Goal: Information Seeking & Learning: Check status

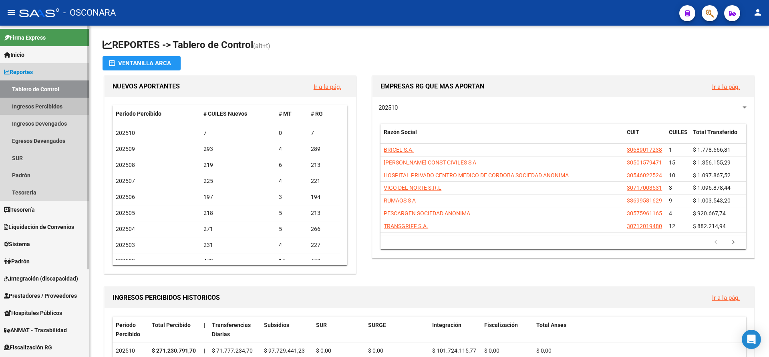
click at [59, 106] on link "Ingresos Percibidos" at bounding box center [44, 106] width 89 height 17
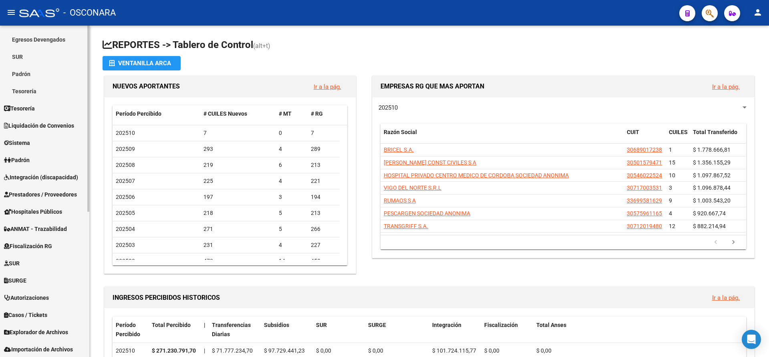
scroll to position [258, 0]
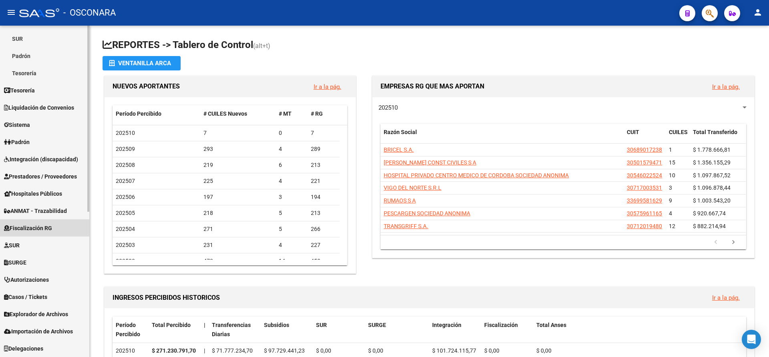
click at [39, 226] on span "Fiscalización RG" at bounding box center [28, 228] width 48 height 9
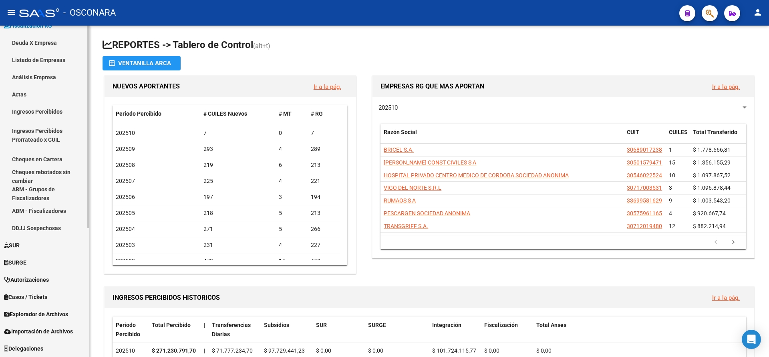
scroll to position [202, 0]
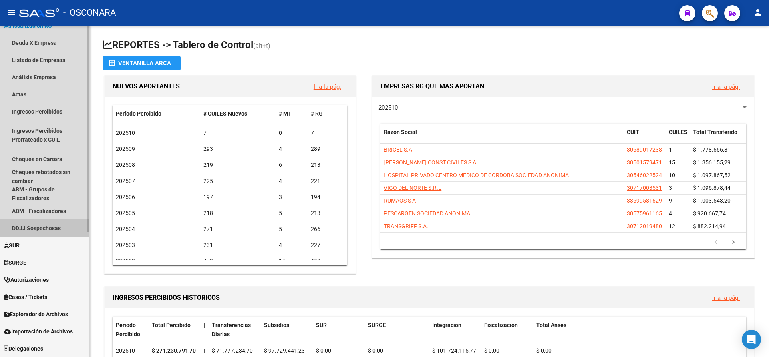
click at [44, 224] on link "DDJJ Sospechosas" at bounding box center [44, 228] width 89 height 17
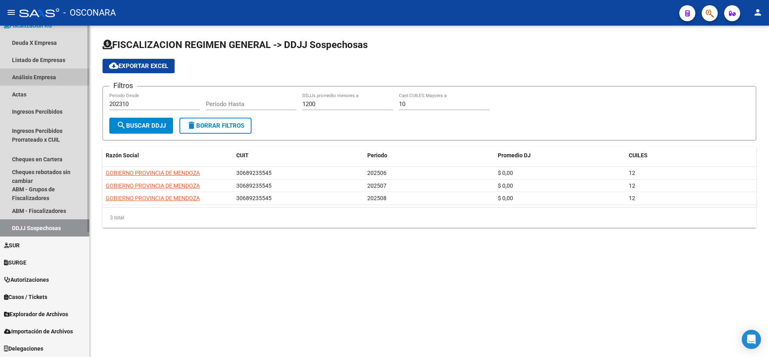
click at [23, 77] on link "Análisis Empresa" at bounding box center [44, 77] width 89 height 17
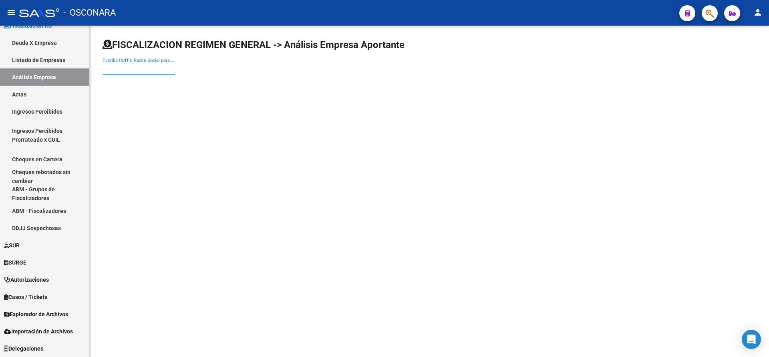
click at [110, 69] on input "Escriba CUIT o Razón Social para buscar" at bounding box center [139, 68] width 72 height 7
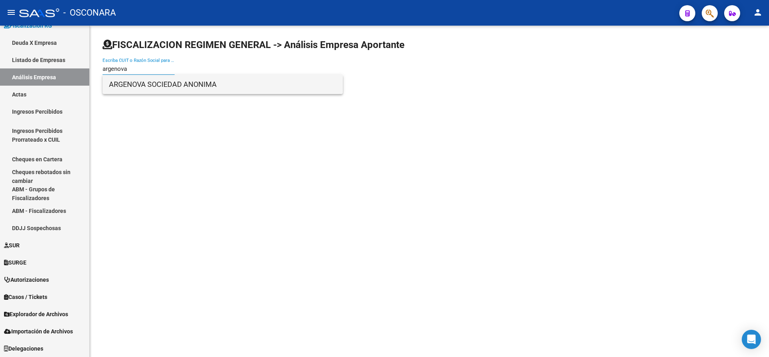
type input "argenova"
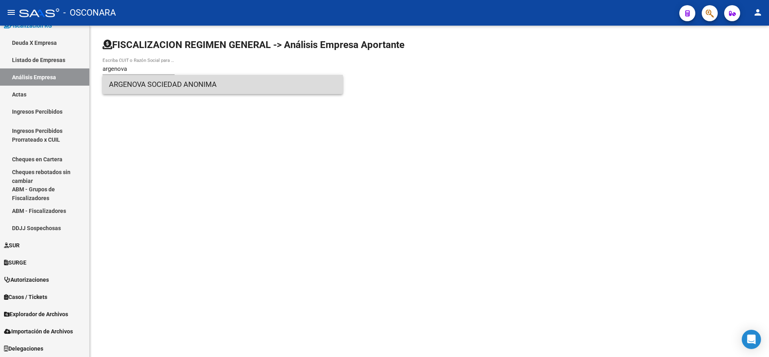
click at [141, 87] on span "ARGENOVA SOCIEDAD ANONIMA" at bounding box center [223, 84] width 228 height 19
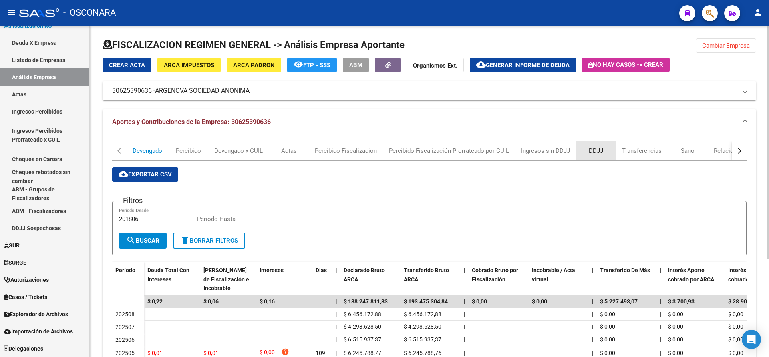
click at [592, 153] on div "DDJJ" at bounding box center [596, 151] width 14 height 9
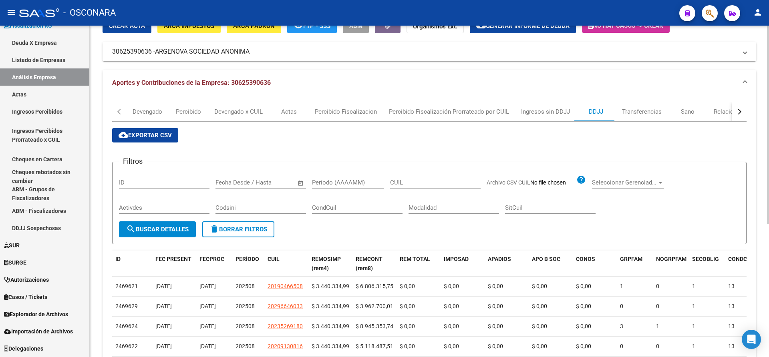
scroll to position [48, 0]
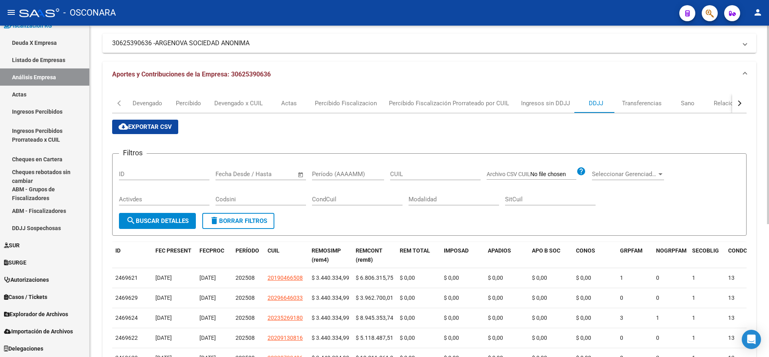
click at [769, 124] on div at bounding box center [768, 154] width 2 height 199
click at [740, 103] on div "button" at bounding box center [739, 104] width 6 height 6
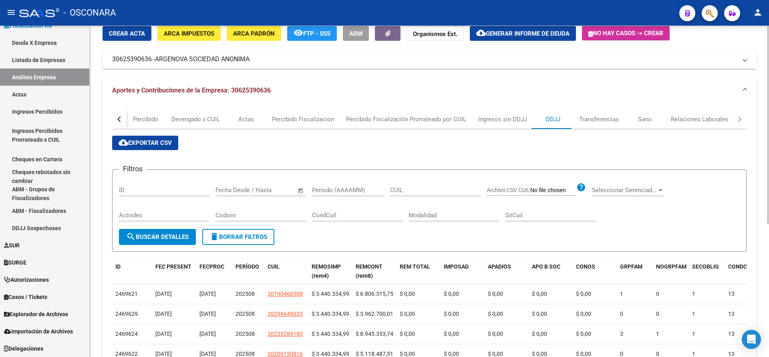
scroll to position [31, 0]
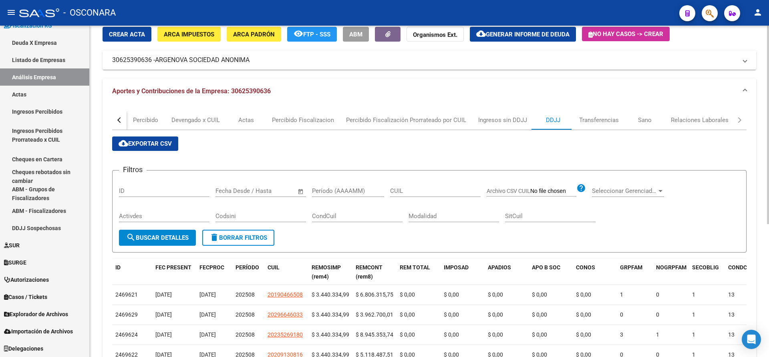
click at [769, 133] on div at bounding box center [768, 144] width 2 height 199
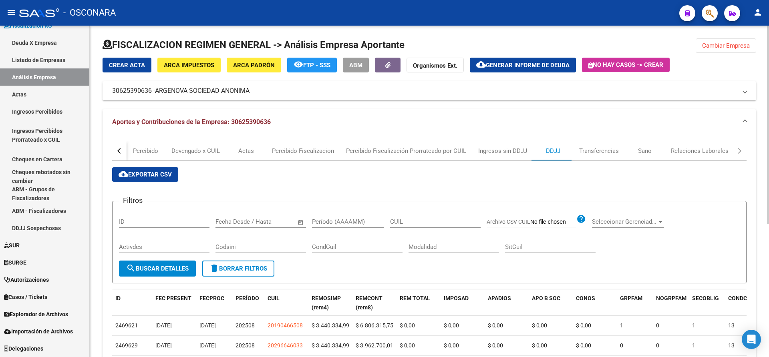
click at [769, 132] on div at bounding box center [768, 125] width 2 height 199
click at [119, 151] on div "button" at bounding box center [120, 151] width 6 height 6
click at [590, 152] on div "DDJJ" at bounding box center [596, 151] width 14 height 9
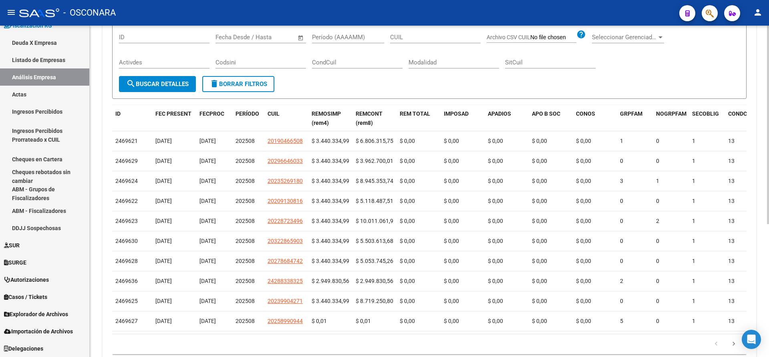
scroll to position [188, 0]
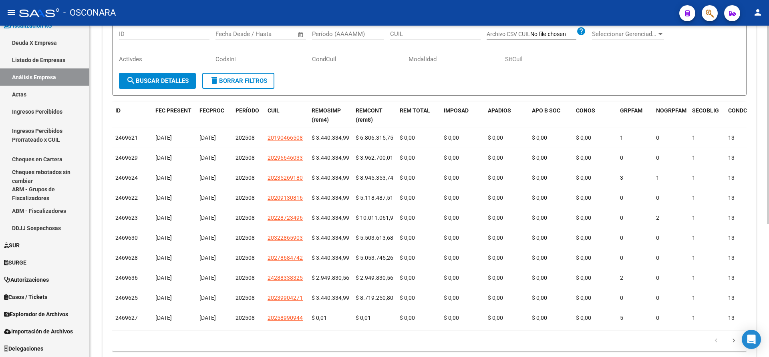
click at [769, 227] on div at bounding box center [768, 242] width 2 height 199
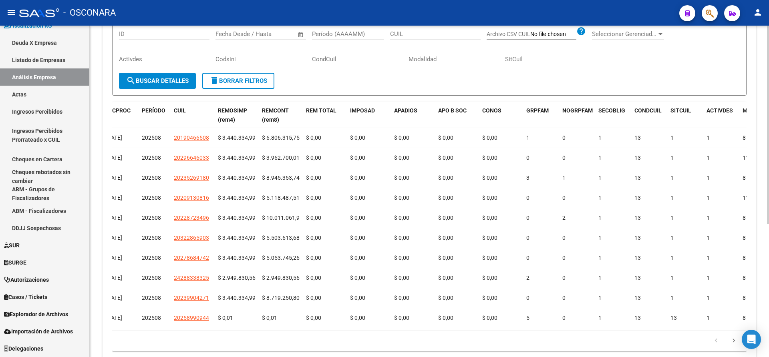
scroll to position [0, 0]
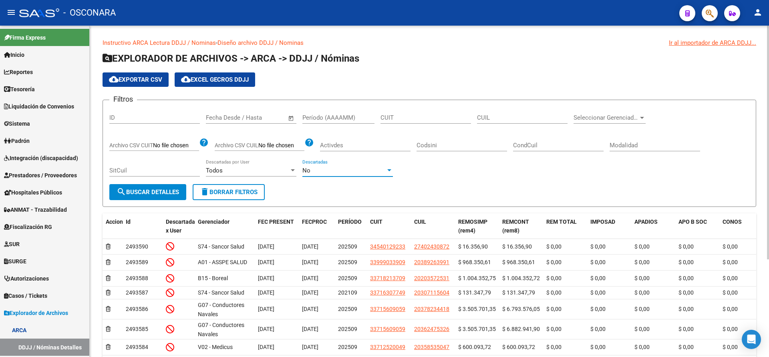
click at [389, 169] on div at bounding box center [389, 171] width 7 height 6
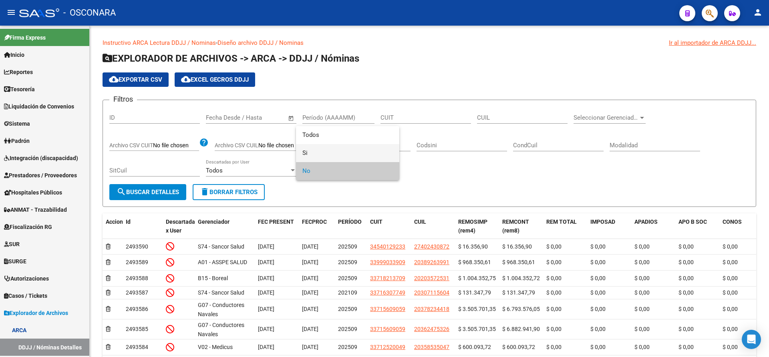
click at [309, 151] on span "Si" at bounding box center [348, 153] width 91 height 18
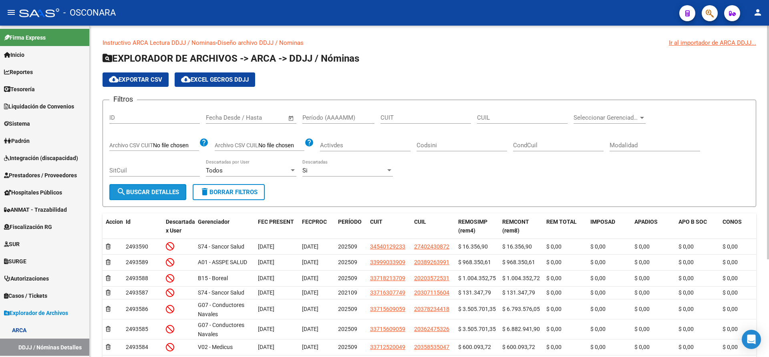
click at [167, 188] on button "search Buscar Detalles" at bounding box center [147, 192] width 77 height 16
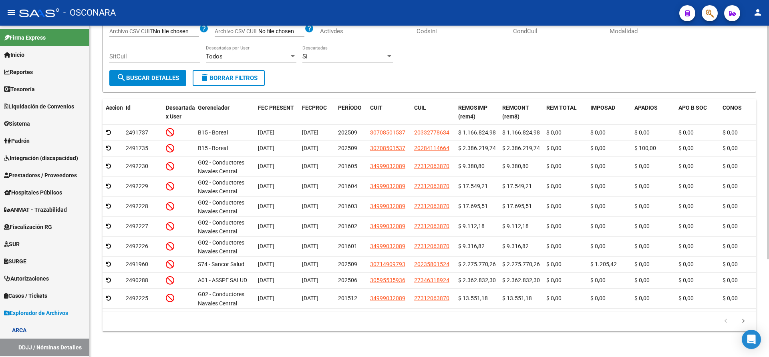
scroll to position [128, 0]
click at [769, 181] on div at bounding box center [768, 240] width 2 height 234
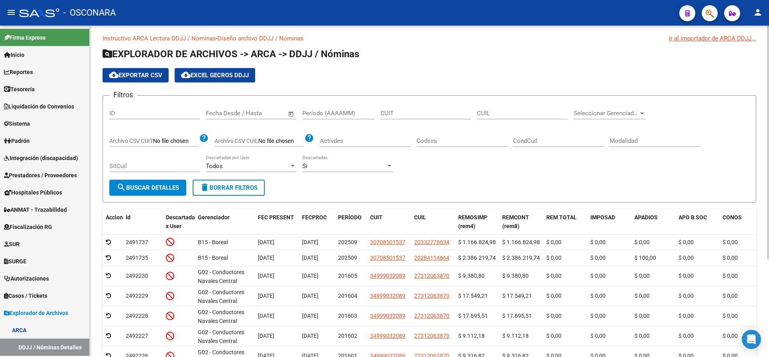
scroll to position [0, 0]
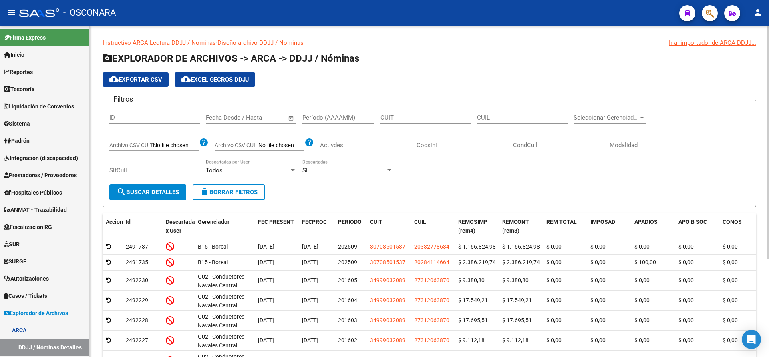
click at [769, 61] on div at bounding box center [768, 143] width 2 height 234
click at [642, 117] on div at bounding box center [642, 118] width 4 height 2
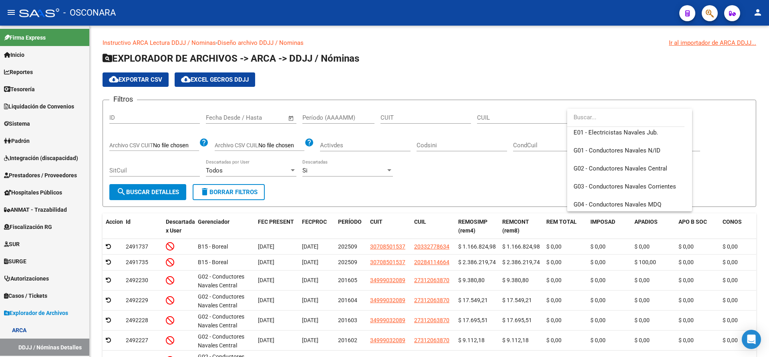
scroll to position [174, 0]
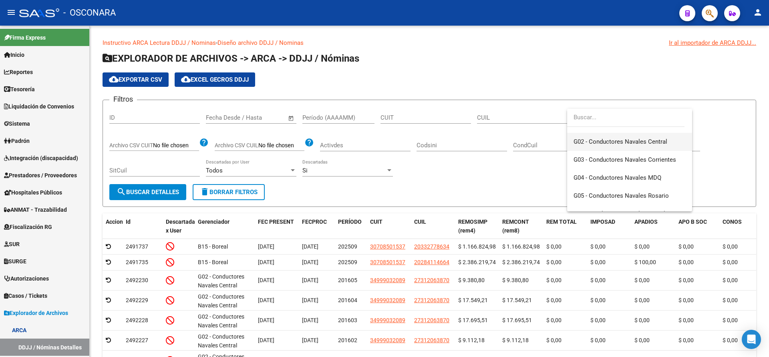
click at [651, 146] on span "G02 - Conductores Navales Central" at bounding box center [630, 142] width 112 height 18
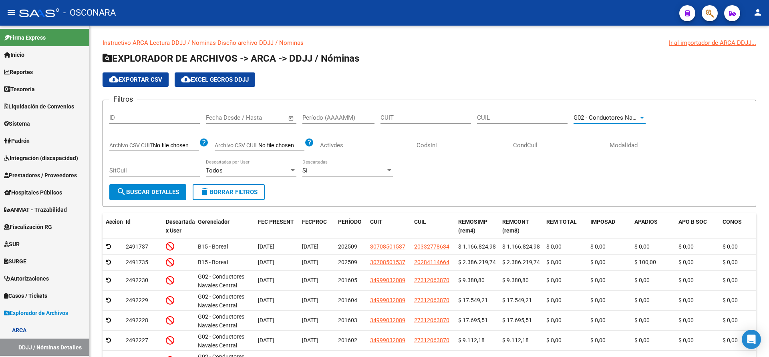
scroll to position [180, 0]
click at [169, 192] on span "search Buscar Detalles" at bounding box center [148, 192] width 63 height 7
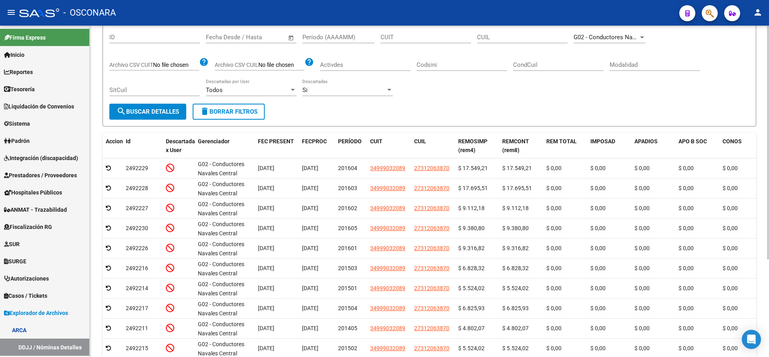
scroll to position [18, 0]
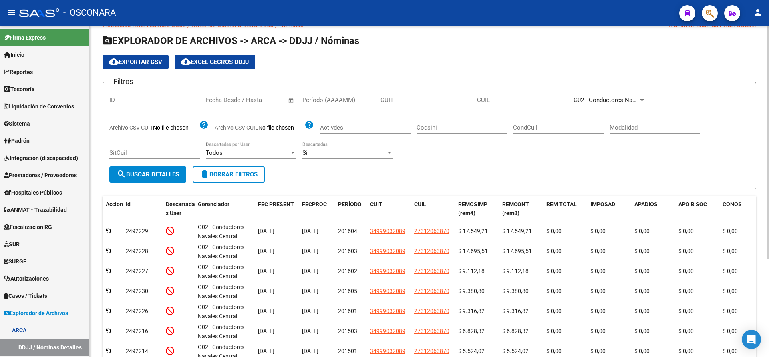
click at [767, 93] on div at bounding box center [768, 156] width 2 height 234
click at [294, 153] on div at bounding box center [293, 153] width 4 height 2
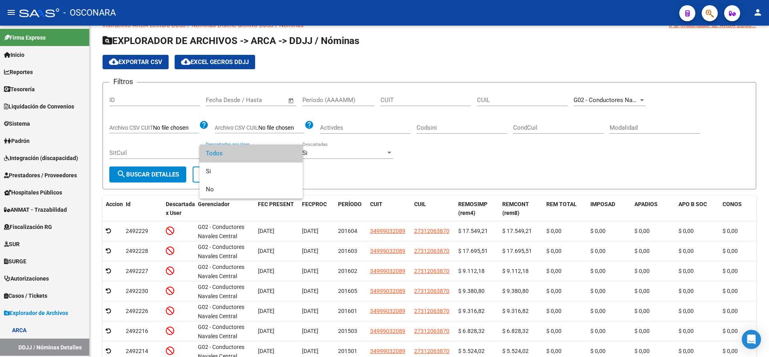
click at [520, 157] on div at bounding box center [384, 178] width 769 height 357
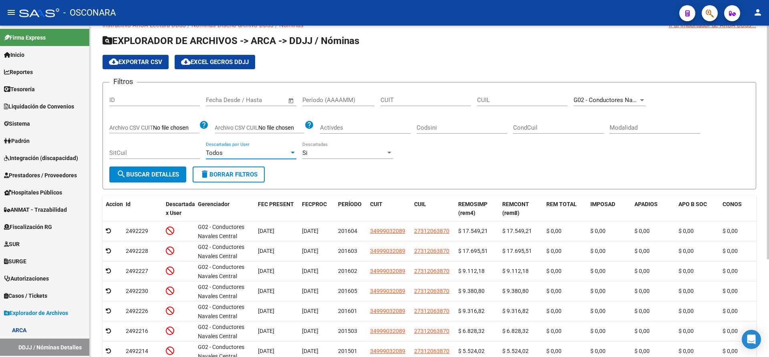
click at [291, 152] on div at bounding box center [293, 153] width 4 height 2
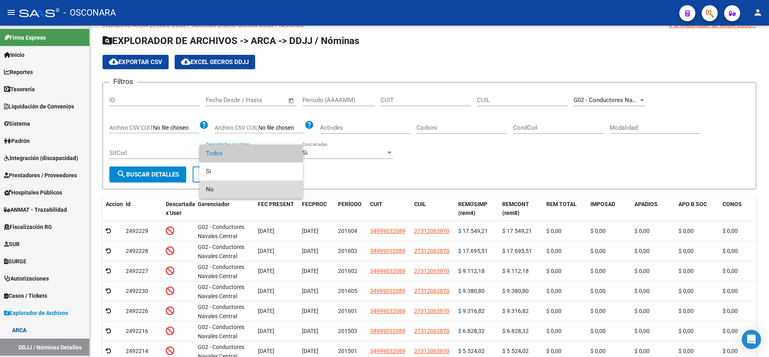
click at [208, 186] on span "No" at bounding box center [251, 190] width 91 height 18
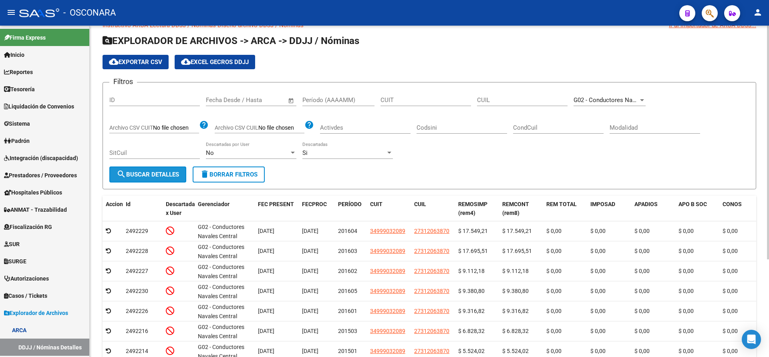
click at [154, 177] on span "search Buscar Detalles" at bounding box center [148, 174] width 63 height 7
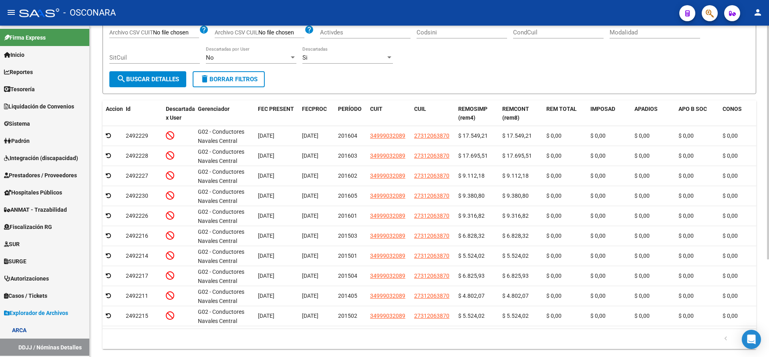
scroll to position [114, 0]
click at [769, 237] on div at bounding box center [768, 228] width 2 height 234
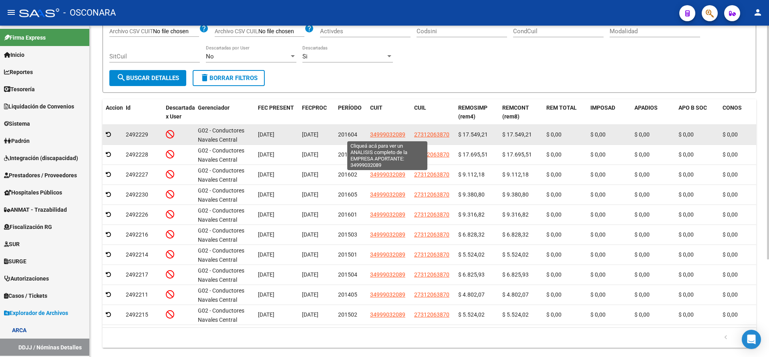
click at [382, 131] on span "34999032089" at bounding box center [387, 134] width 35 height 6
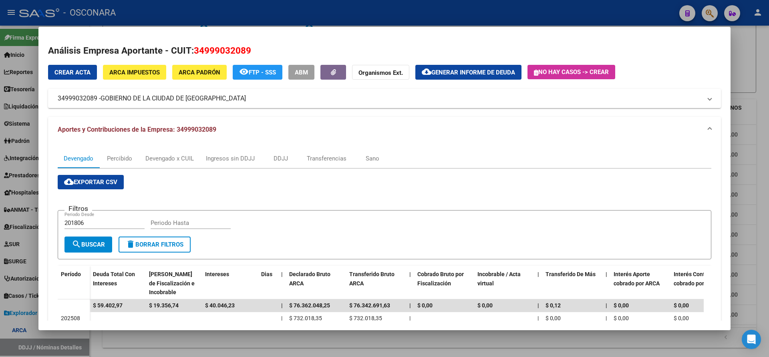
click at [769, 53] on div at bounding box center [384, 178] width 769 height 357
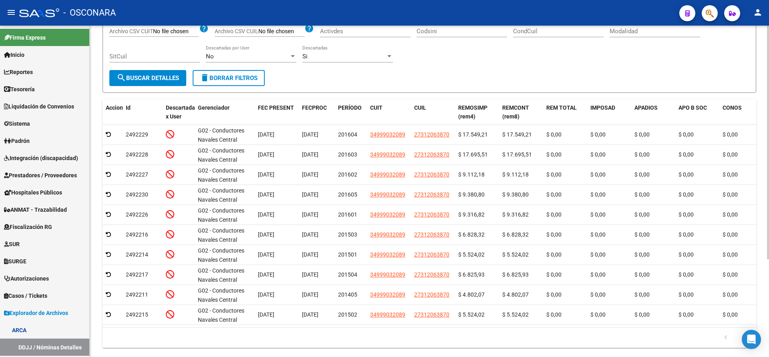
scroll to position [139, 0]
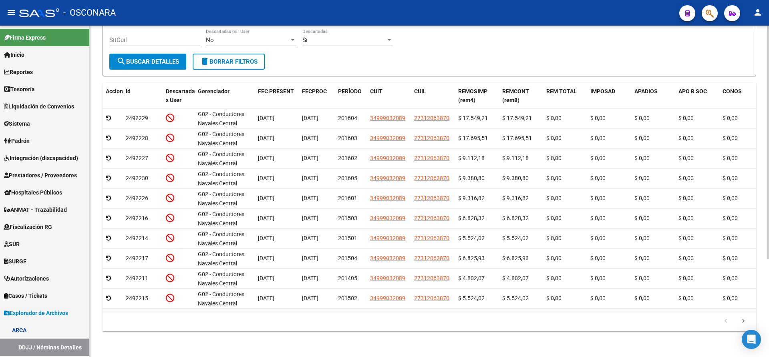
click at [769, 204] on div at bounding box center [768, 240] width 2 height 234
click at [743, 322] on icon "go to next page" at bounding box center [744, 323] width 10 height 10
click at [744, 321] on icon "go to next page" at bounding box center [744, 323] width 10 height 10
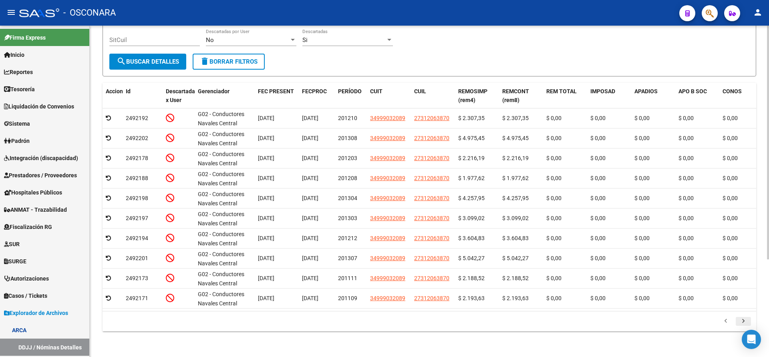
click at [744, 321] on icon "go to next page" at bounding box center [744, 323] width 10 height 10
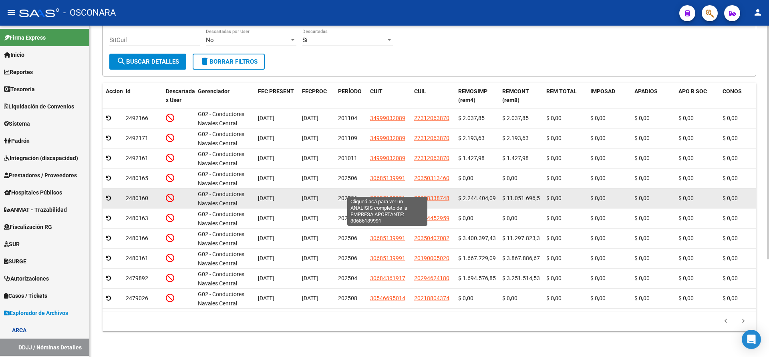
click at [387, 195] on span "30685139991" at bounding box center [387, 198] width 35 height 6
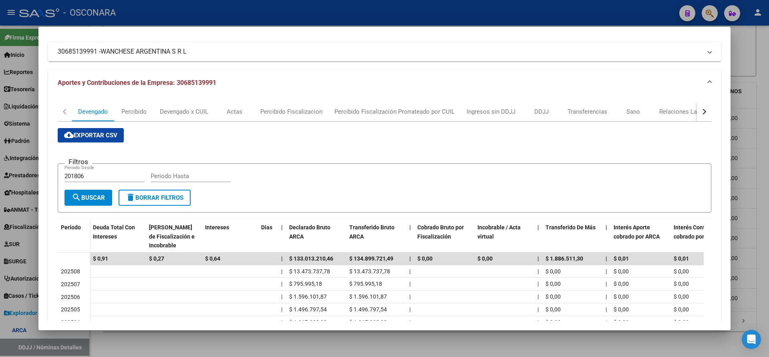
scroll to position [42, 0]
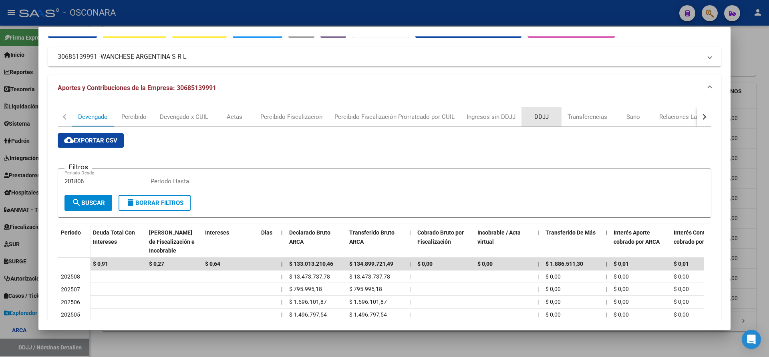
click at [538, 118] on div "DDJJ" at bounding box center [542, 117] width 14 height 9
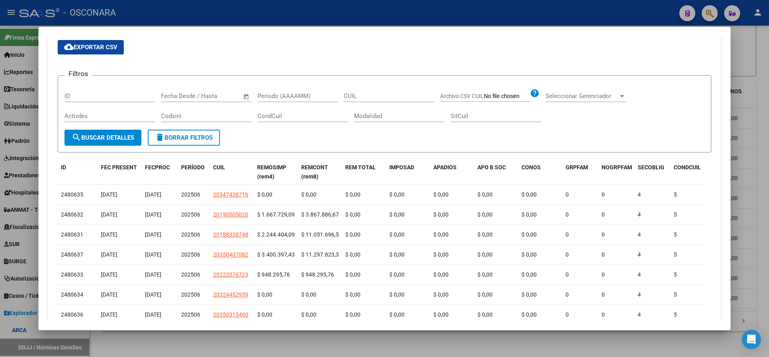
scroll to position [136, 0]
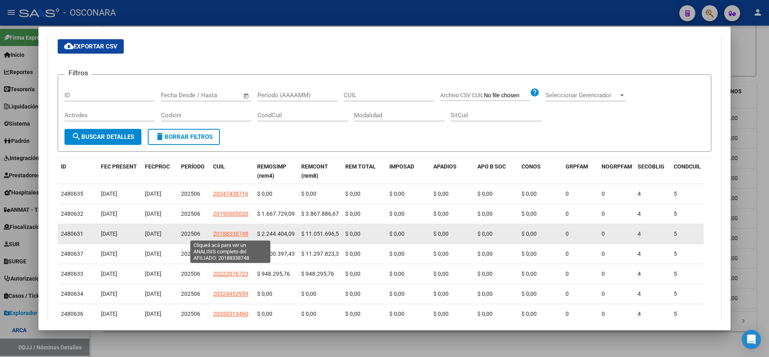
click at [229, 233] on span "20188338748" at bounding box center [230, 234] width 35 height 6
type textarea "20188338748"
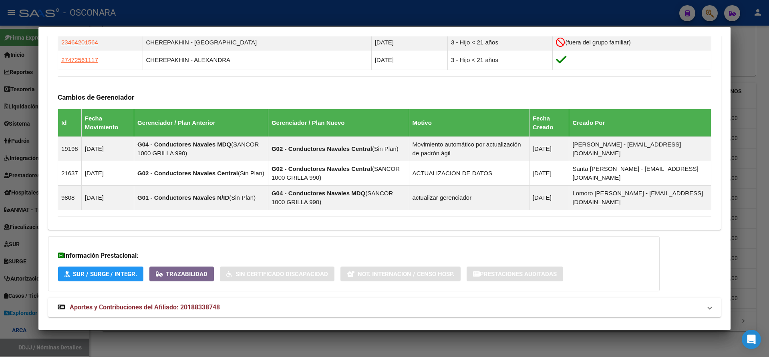
scroll to position [523, 0]
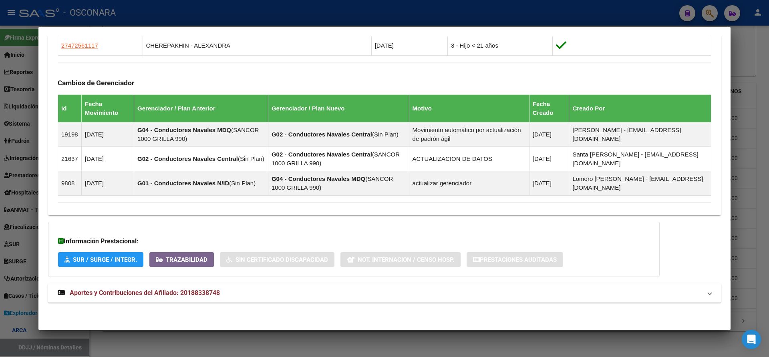
click at [700, 294] on span "Aportes y Contribuciones del Afiliado: 20188338748" at bounding box center [383, 294] width 651 height 10
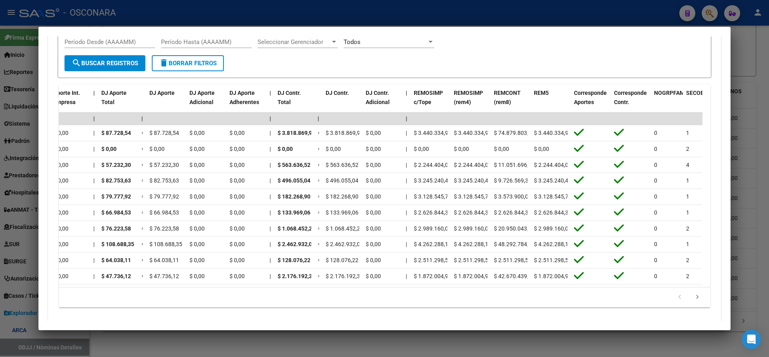
scroll to position [0, 0]
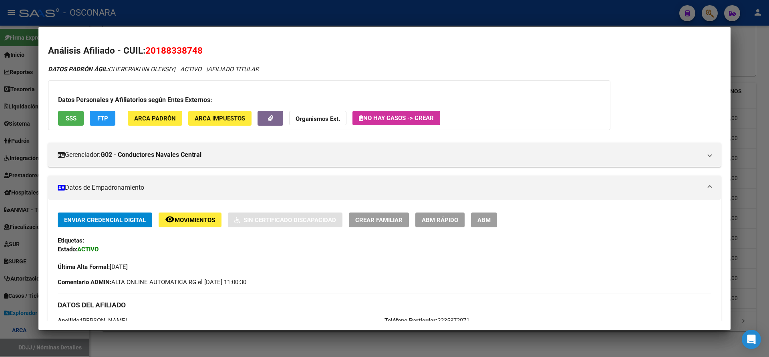
click at [760, 99] on div at bounding box center [384, 178] width 769 height 357
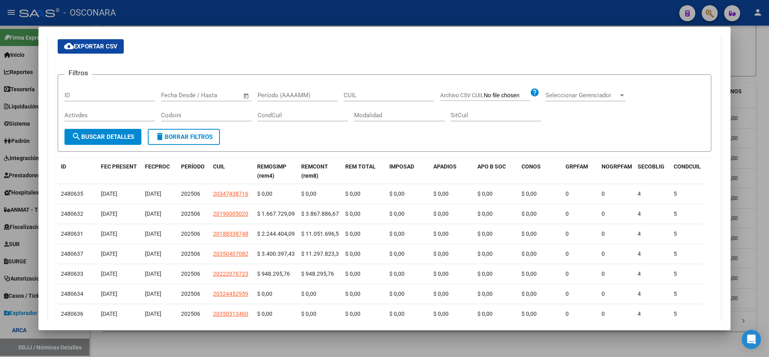
click at [760, 99] on div at bounding box center [384, 178] width 769 height 357
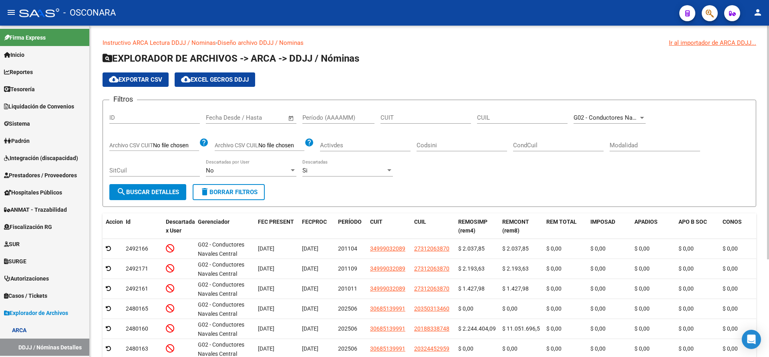
click at [767, 25] on div "menu - OSCONARA person Firma Express Inicio Calendario SSS Instructivos Contact…" at bounding box center [384, 178] width 769 height 357
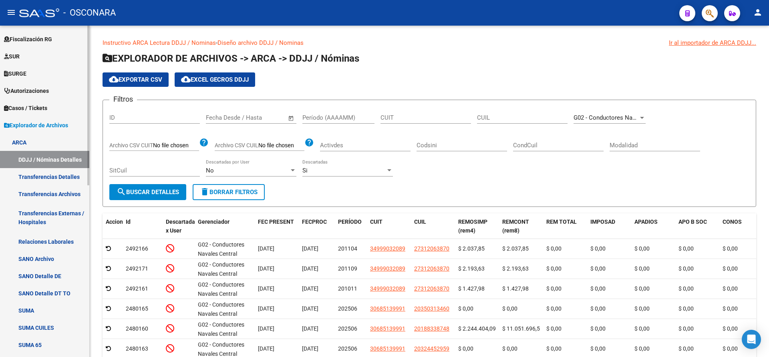
scroll to position [183, 0]
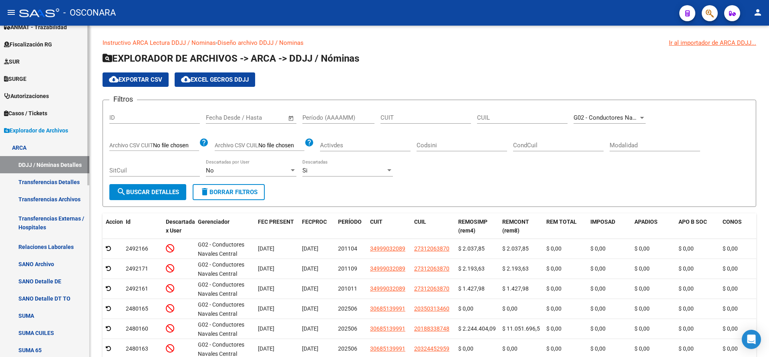
click at [88, 165] on div at bounding box center [88, 194] width 2 height 160
click at [642, 118] on div at bounding box center [642, 118] width 4 height 2
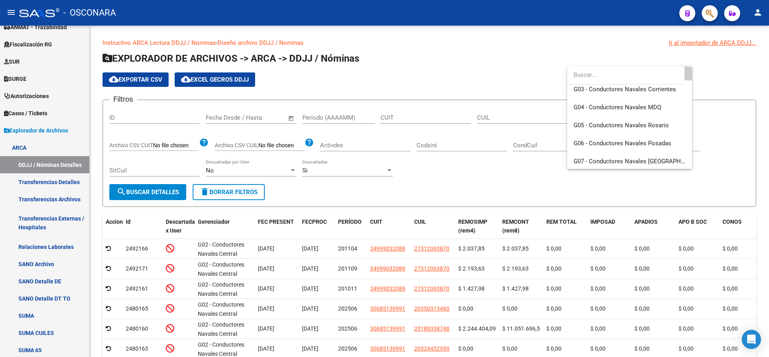
scroll to position [197, 0]
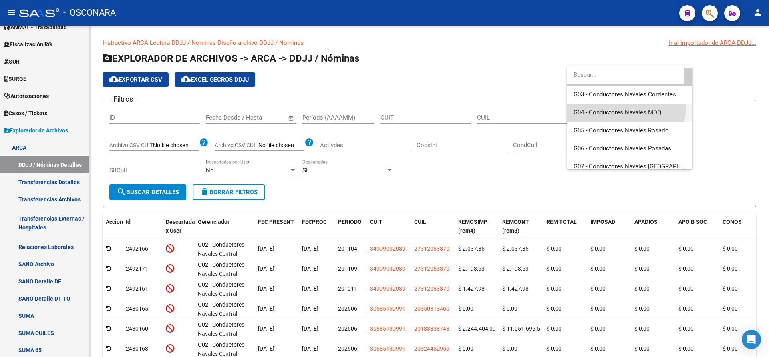
click at [604, 108] on span "G04 - Conductores Navales MDQ" at bounding box center [630, 113] width 112 height 18
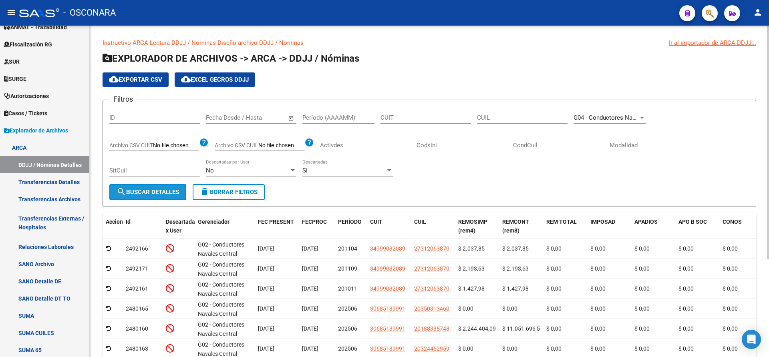
click at [155, 189] on span "search Buscar Detalles" at bounding box center [148, 192] width 63 height 7
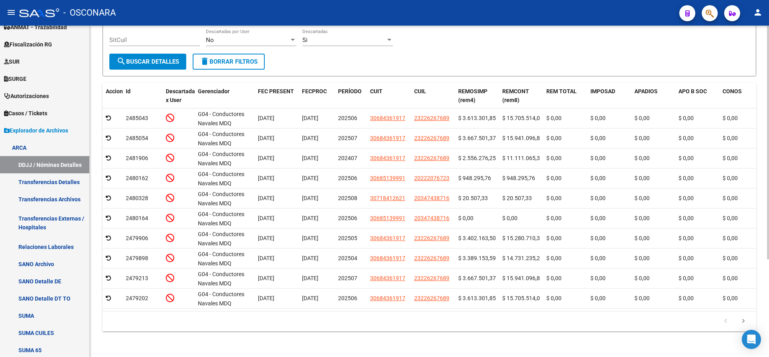
scroll to position [139, 0]
click at [769, 176] on div at bounding box center [768, 240] width 2 height 234
click at [743, 321] on icon "go to next page" at bounding box center [744, 323] width 10 height 10
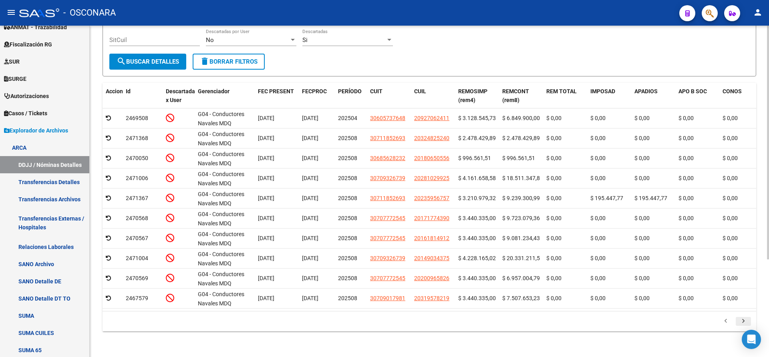
click at [743, 321] on icon "go to next page" at bounding box center [744, 323] width 10 height 10
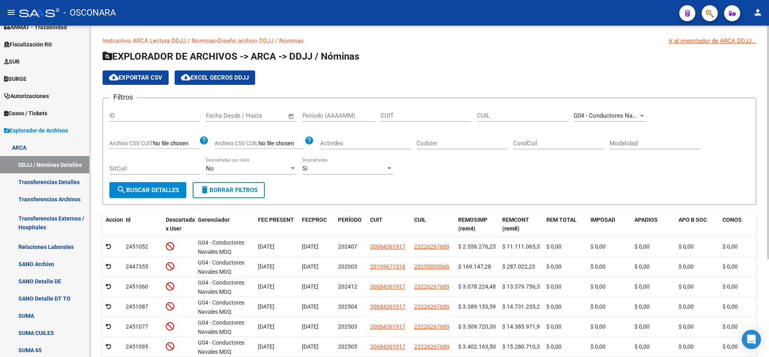
scroll to position [0, 0]
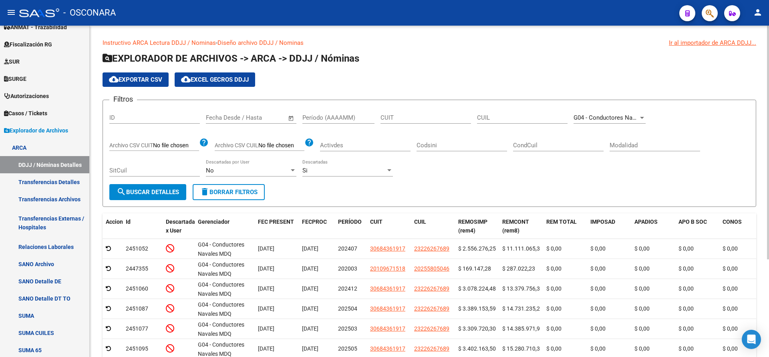
click at [767, 124] on div "Instructivo ARCA Lectura DDJJ / Nominas - Diseño archivo DDJJ / Nominas Ir al i…" at bounding box center [431, 257] width 682 height 462
click at [398, 118] on input "CUIT" at bounding box center [426, 117] width 91 height 7
click at [145, 196] on span "search Buscar Detalles" at bounding box center [148, 192] width 63 height 7
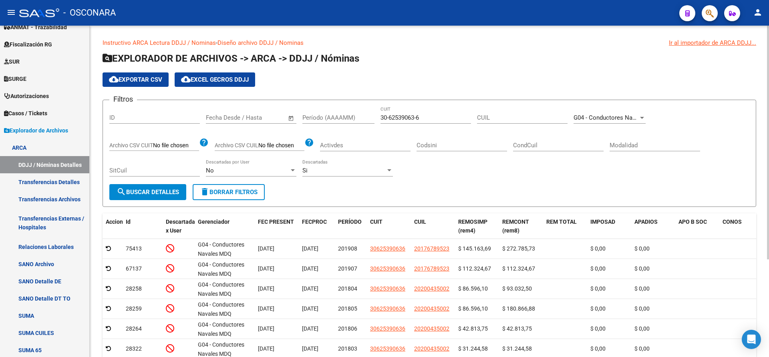
drag, startPoint x: 767, startPoint y: 111, endPoint x: 769, endPoint y: 153, distance: 42.5
click at [769, 153] on div "Instructivo ARCA Lectura DDJJ / Nominas - Diseño archivo DDJJ / Nominas Ir al i…" at bounding box center [431, 257] width 682 height 462
click at [716, 76] on div "cloud_download Exportar CSV cloud_download EXCEL GECROS DDJJ" at bounding box center [430, 80] width 654 height 14
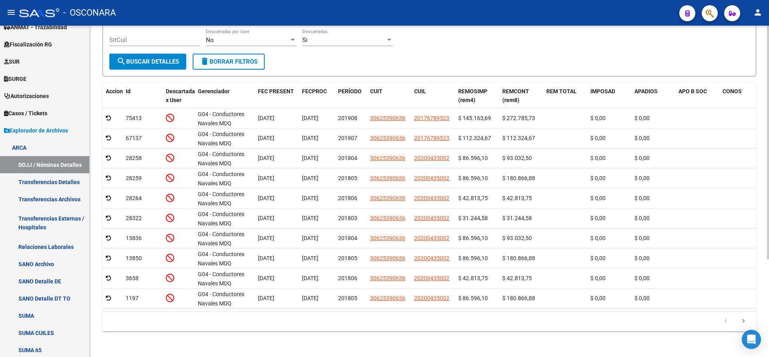
scroll to position [139, 0]
click at [769, 176] on div at bounding box center [768, 240] width 2 height 234
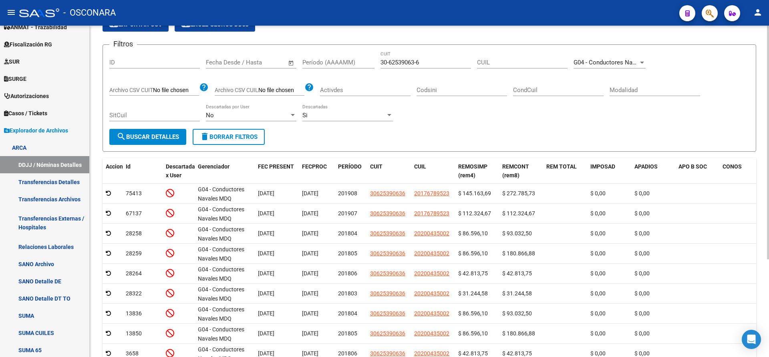
scroll to position [54, 0]
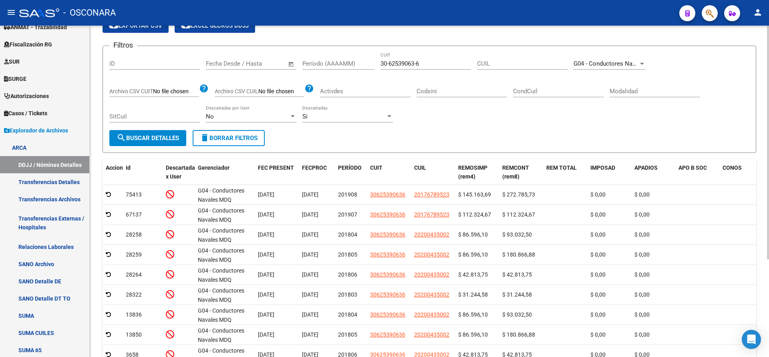
click at [764, 90] on div "Instructivo ARCA Lectura DDJJ / Nominas - Diseño archivo DDJJ / Nominas Ir al i…" at bounding box center [431, 203] width 682 height 462
click at [642, 63] on div at bounding box center [642, 64] width 4 height 2
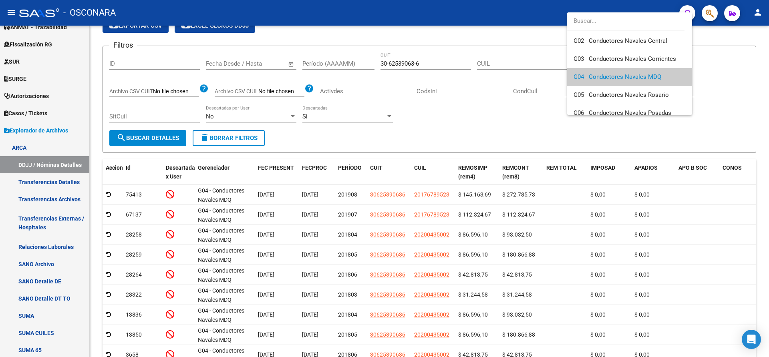
scroll to position [172, 0]
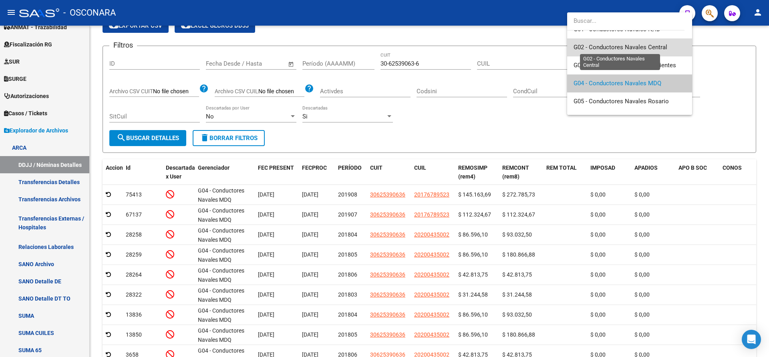
click at [656, 46] on span "G02 - Conductores Navales Central" at bounding box center [621, 47] width 94 height 7
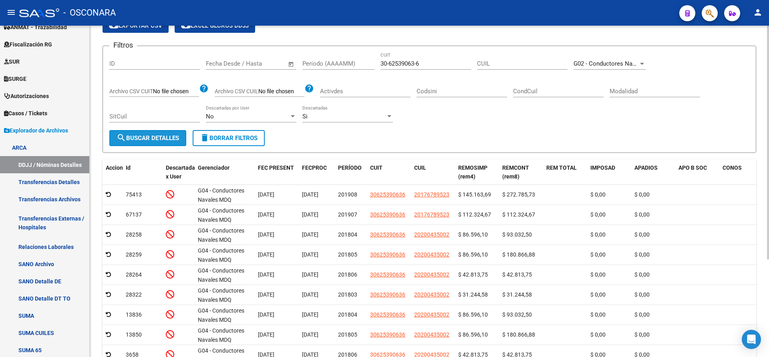
click at [172, 135] on span "search Buscar Detalles" at bounding box center [148, 138] width 63 height 7
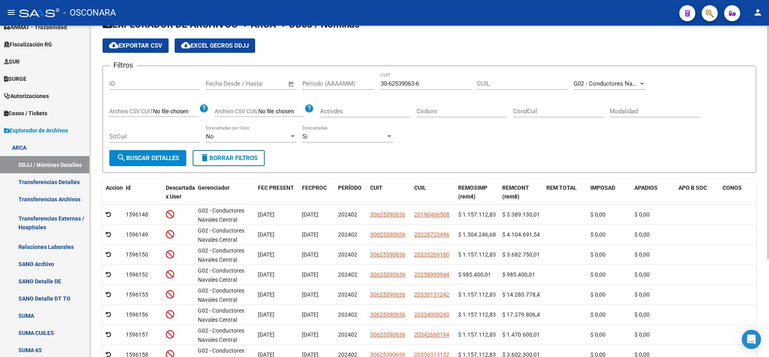
scroll to position [22, 0]
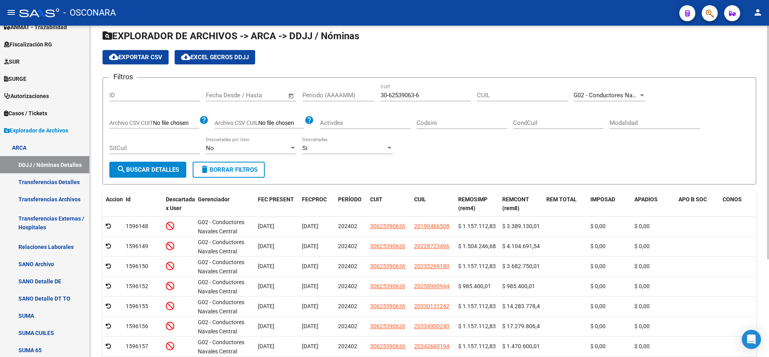
click at [769, 107] on div at bounding box center [768, 159] width 2 height 234
click at [642, 97] on div at bounding box center [642, 95] width 7 height 6
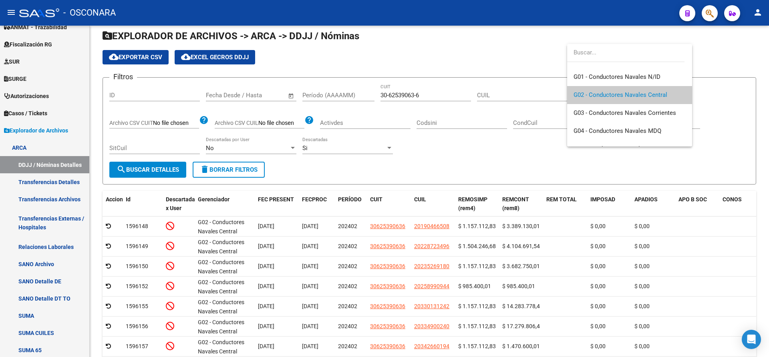
scroll to position [176, 0]
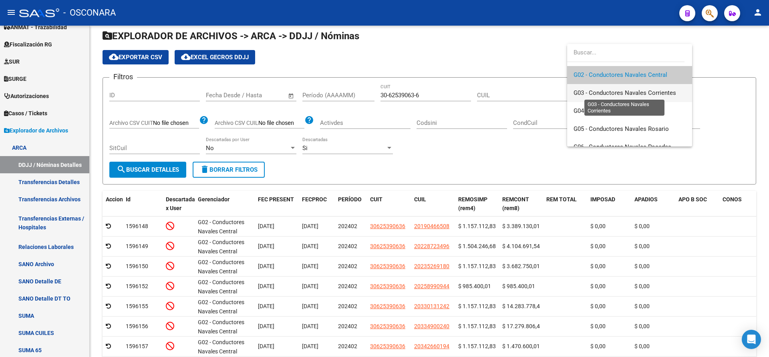
click at [632, 95] on span "G03 - Conductores Navales Corrientes" at bounding box center [625, 92] width 103 height 7
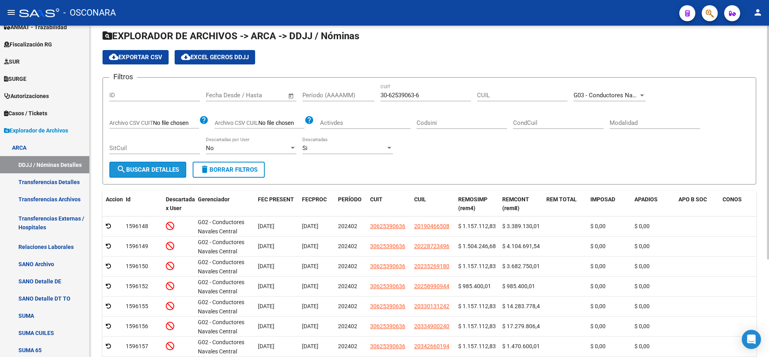
click at [157, 171] on span "search Buscar Detalles" at bounding box center [148, 169] width 63 height 7
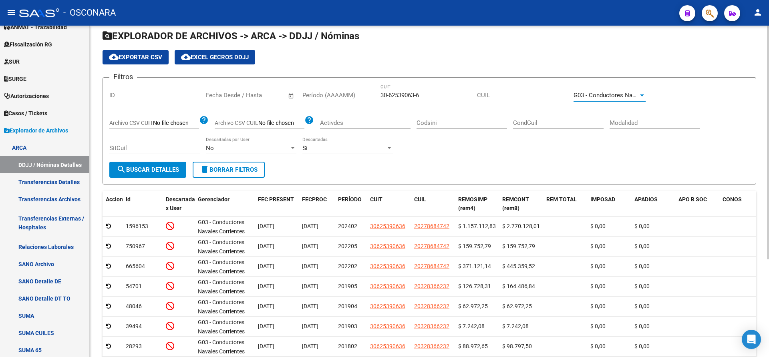
click at [642, 95] on div at bounding box center [642, 96] width 4 height 2
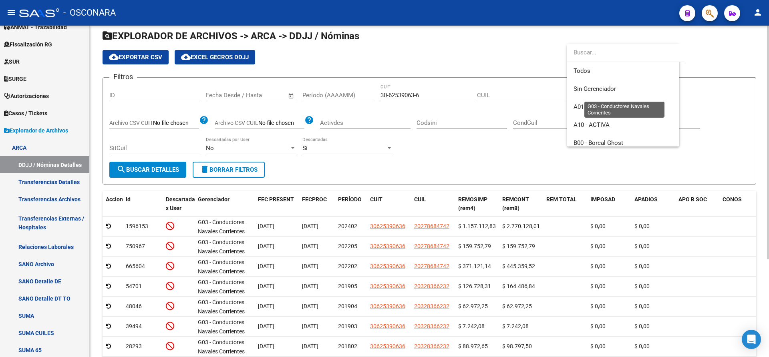
scroll to position [174, 0]
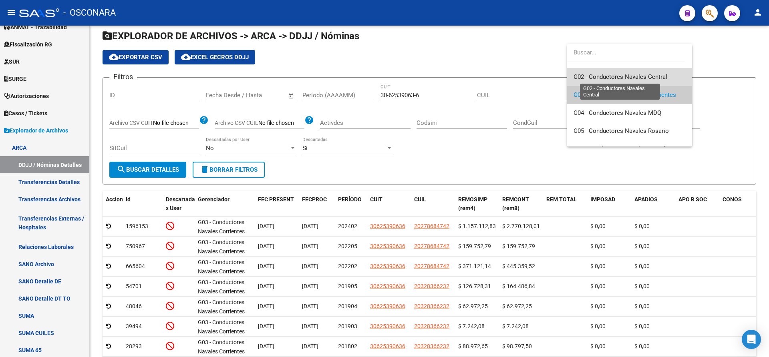
click at [649, 79] on span "G02 - Conductores Navales Central" at bounding box center [621, 76] width 94 height 7
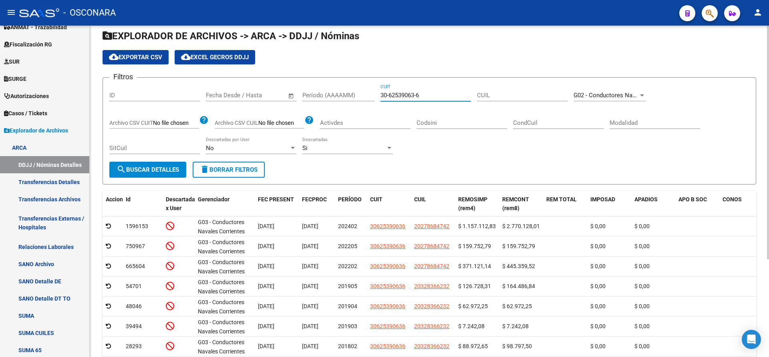
click at [424, 93] on input "30-62539063-6" at bounding box center [426, 95] width 91 height 7
type input "30-71711815-0"
click at [170, 166] on span "search Buscar Detalles" at bounding box center [148, 169] width 63 height 7
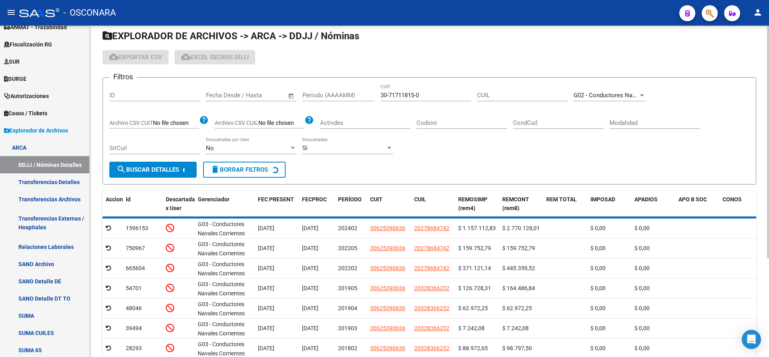
scroll to position [0, 0]
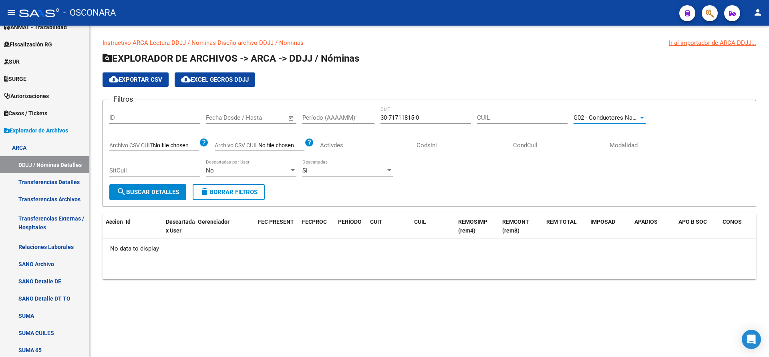
click at [643, 119] on div at bounding box center [642, 118] width 7 height 6
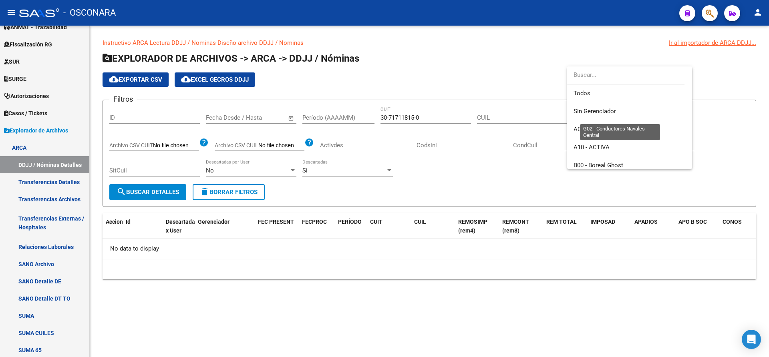
scroll to position [156, 0]
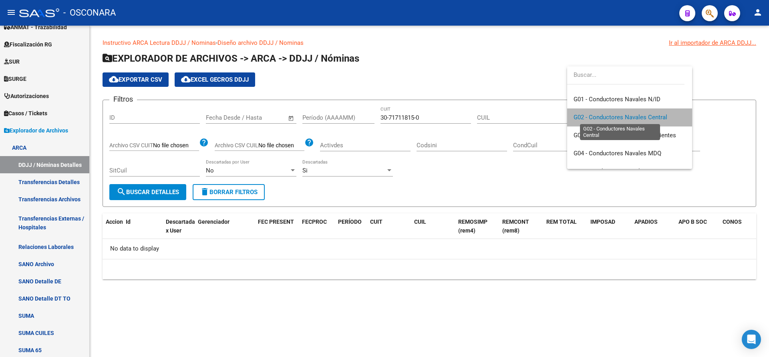
click at [643, 119] on span "G02 - Conductores Navales Central" at bounding box center [621, 117] width 94 height 7
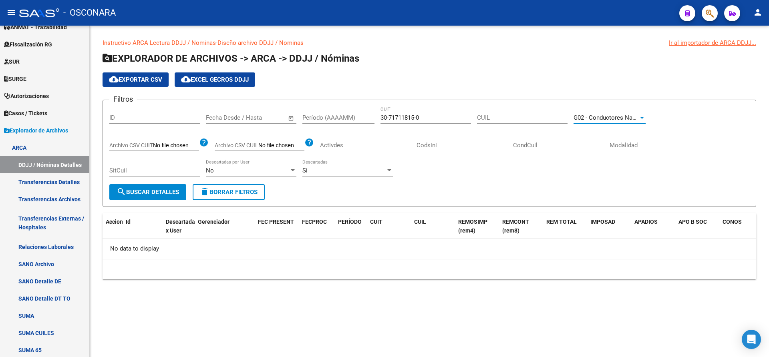
click at [643, 119] on div at bounding box center [642, 118] width 7 height 6
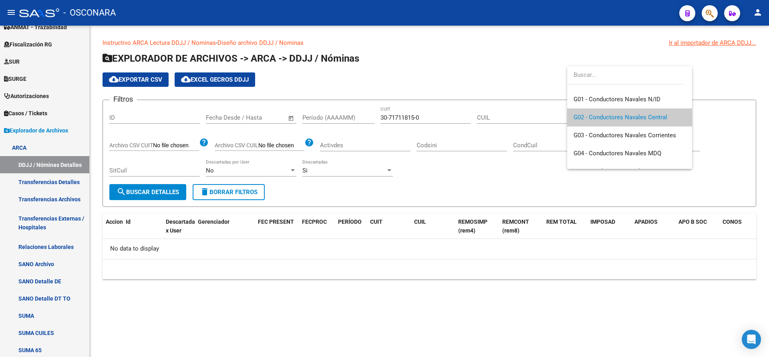
click at [293, 174] on div at bounding box center [384, 178] width 769 height 357
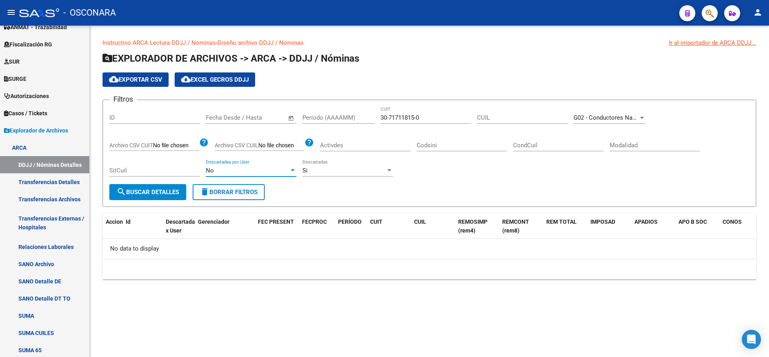
click at [292, 170] on div at bounding box center [293, 171] width 4 height 2
click at [216, 151] on span "Si" at bounding box center [251, 153] width 91 height 18
click at [160, 198] on button "search Buscar Detalles" at bounding box center [147, 192] width 77 height 16
click at [292, 172] on div at bounding box center [292, 171] width 7 height 6
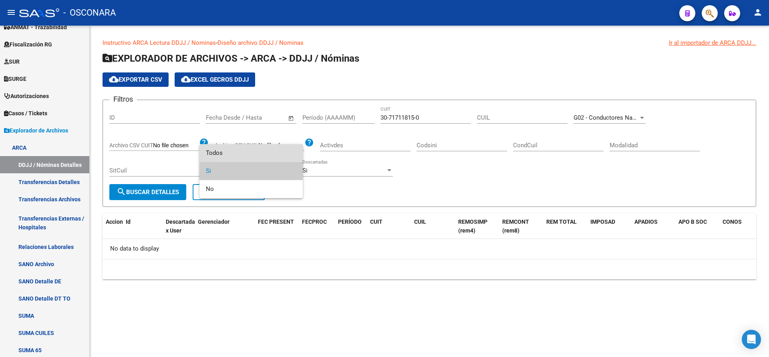
click at [231, 149] on span "Todos" at bounding box center [251, 153] width 91 height 18
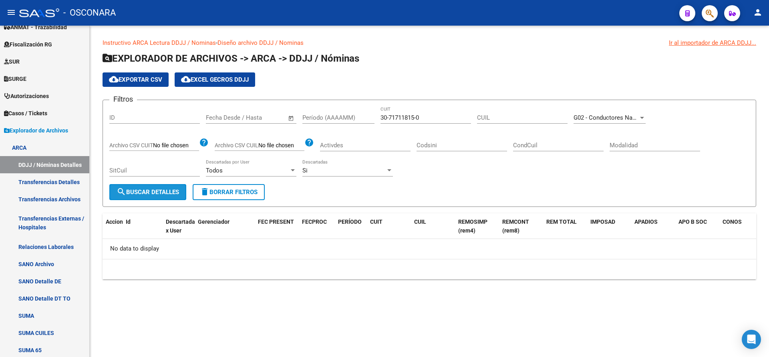
click at [156, 189] on span "search Buscar Detalles" at bounding box center [148, 192] width 63 height 7
click at [388, 170] on div at bounding box center [390, 171] width 4 height 2
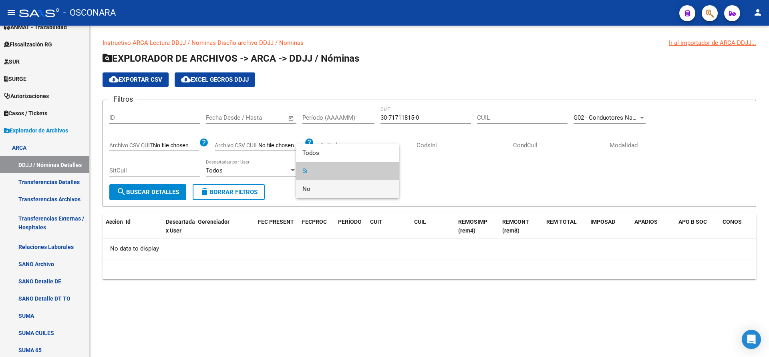
click at [319, 188] on span "No" at bounding box center [348, 189] width 91 height 18
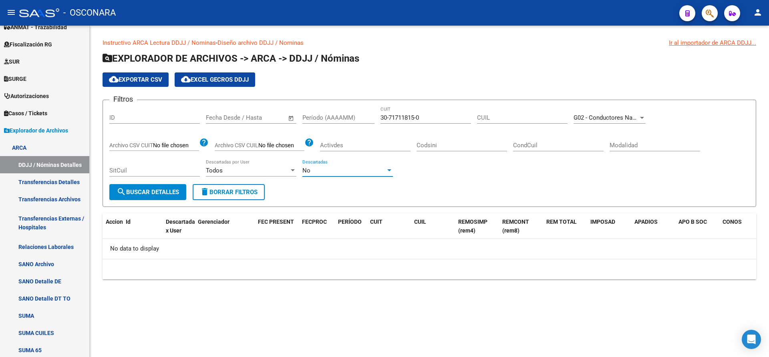
click at [151, 192] on span "search Buscar Detalles" at bounding box center [148, 192] width 63 height 7
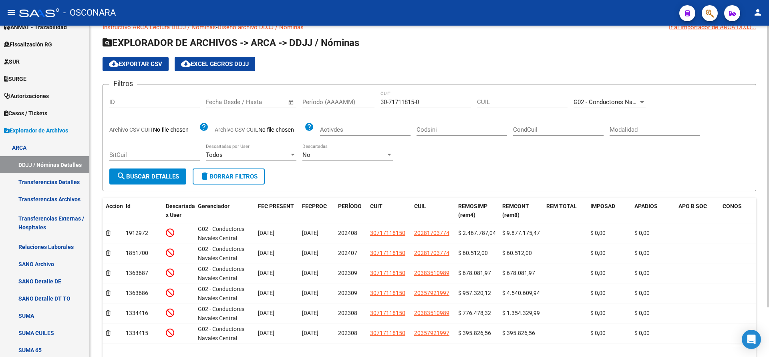
scroll to position [13, 0]
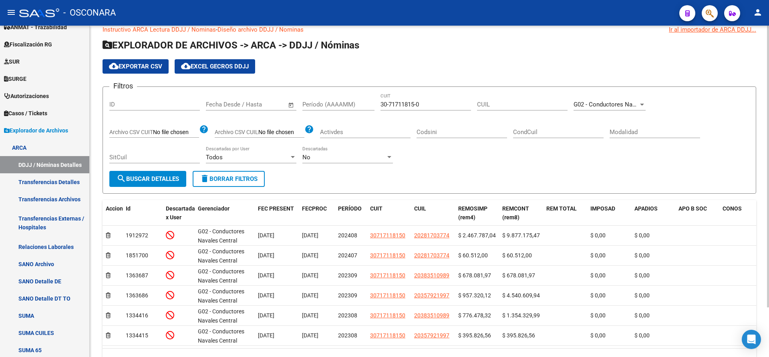
click at [768, 119] on div at bounding box center [768, 180] width 2 height 282
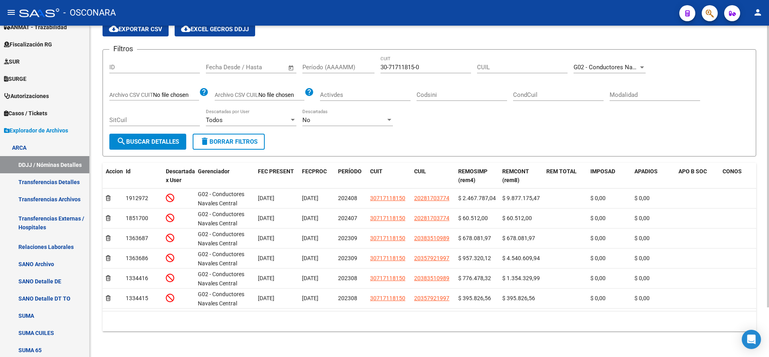
scroll to position [59, 0]
click at [769, 120] on div at bounding box center [768, 216] width 2 height 282
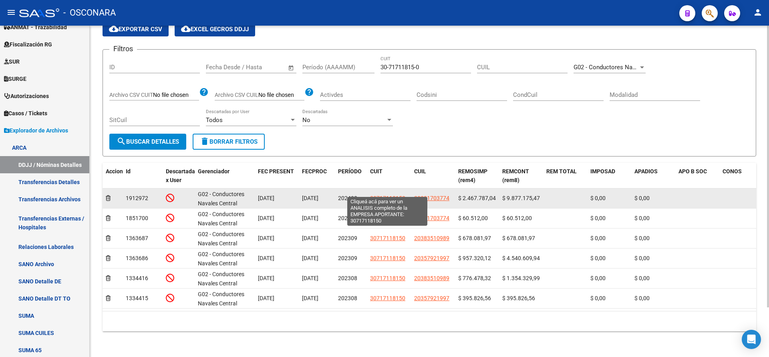
click at [386, 195] on span "30717118150" at bounding box center [387, 198] width 35 height 6
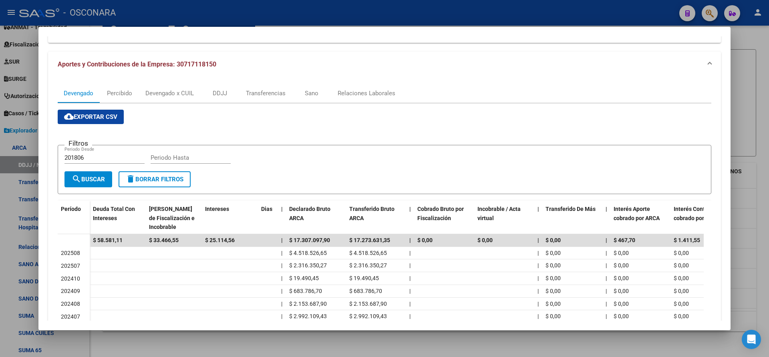
scroll to position [26, 0]
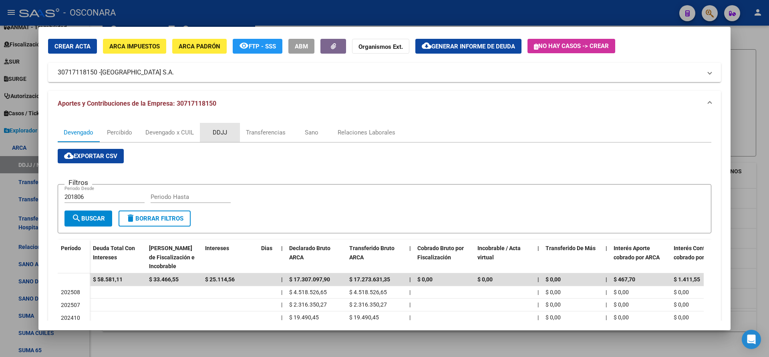
click at [221, 133] on div "DDJJ" at bounding box center [220, 132] width 14 height 9
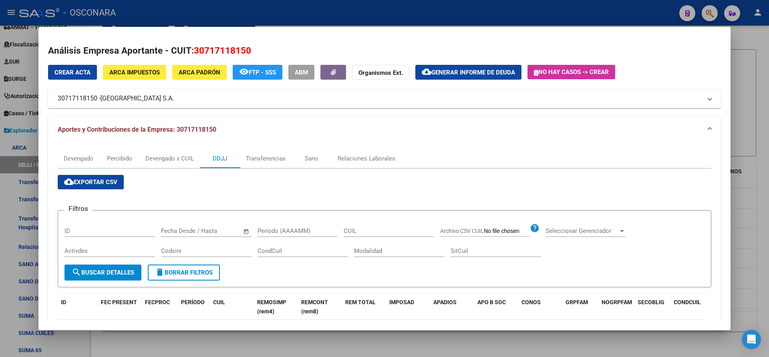
drag, startPoint x: 722, startPoint y: 85, endPoint x: 731, endPoint y: 143, distance: 58.9
click at [731, 143] on div "Análisis Empresa Aportante - CUIT: 30717118150 Crear Acta ARCA Impuestos ARCA P…" at bounding box center [384, 178] width 769 height 357
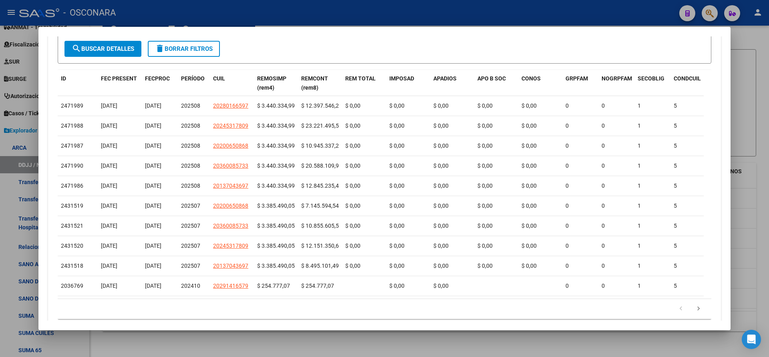
scroll to position [235, 0]
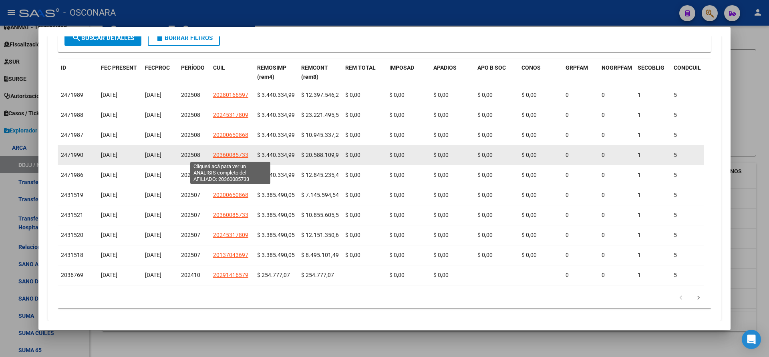
click at [226, 157] on span "20360085733" at bounding box center [230, 155] width 35 height 6
type textarea "20360085733"
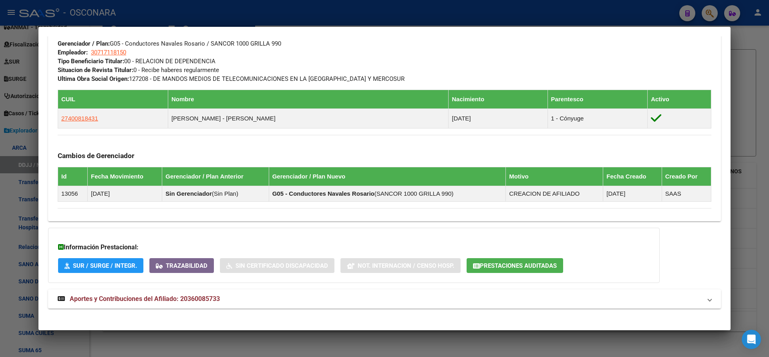
scroll to position [410, 0]
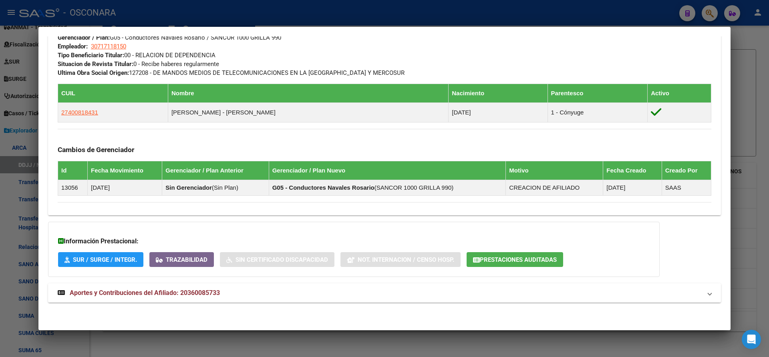
click at [708, 297] on span at bounding box center [709, 294] width 3 height 10
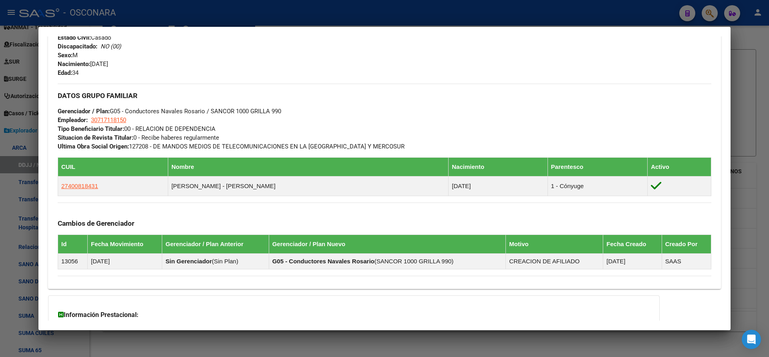
scroll to position [0, 0]
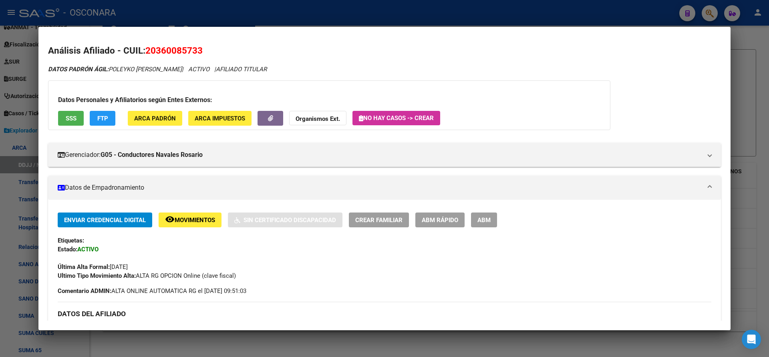
click at [750, 37] on div at bounding box center [384, 178] width 769 height 357
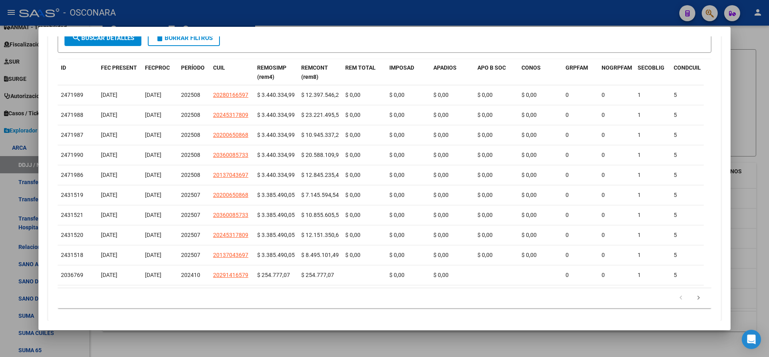
click at [761, 12] on div at bounding box center [384, 178] width 769 height 357
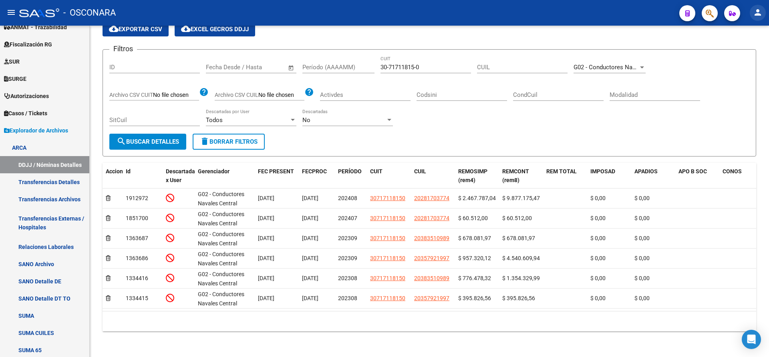
click at [758, 15] on mat-icon "person" at bounding box center [758, 13] width 10 height 10
click at [749, 53] on button "exit_to_app Salir" at bounding box center [741, 52] width 49 height 19
